Goal: Navigation & Orientation: Find specific page/section

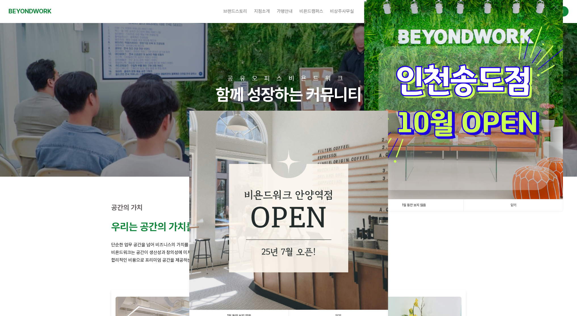
click at [517, 202] on link "닫기" at bounding box center [513, 205] width 99 height 12
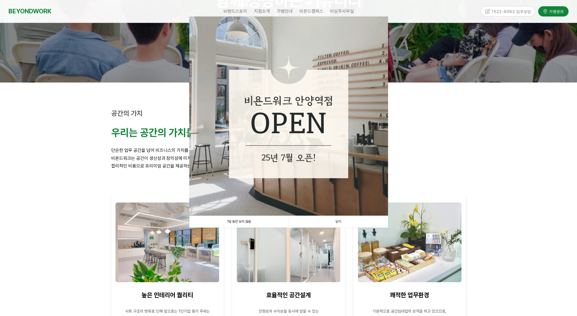
scroll to position [114, 0]
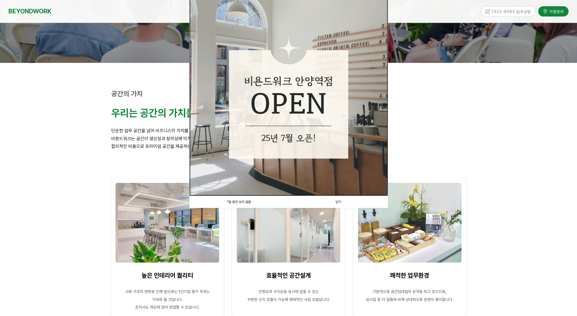
click at [293, 143] on img at bounding box center [288, 96] width 199 height 199
click at [344, 204] on link "닫기" at bounding box center [338, 202] width 99 height 12
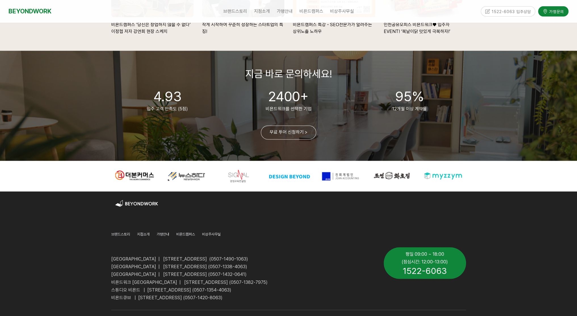
scroll to position [1306, 0]
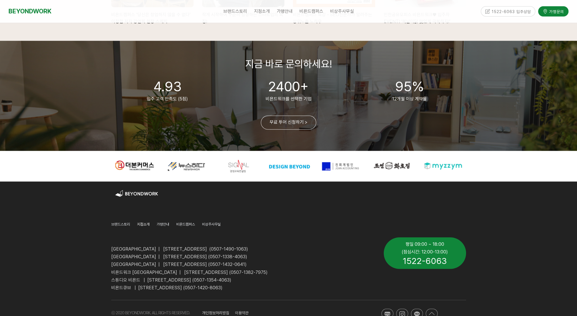
click at [145, 224] on span "지점소개" at bounding box center [143, 224] width 12 height 4
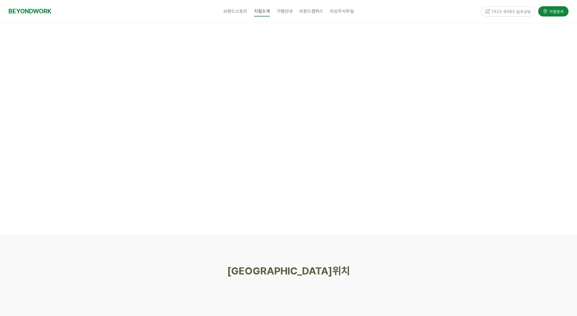
scroll to position [1931, 0]
